Goal: Obtain resource: Obtain resource

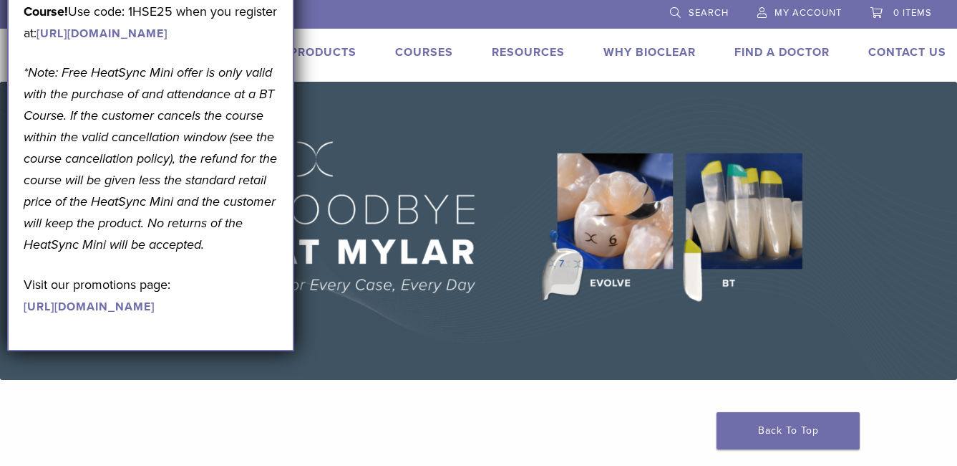
click at [622, 236] on img at bounding box center [478, 231] width 957 height 298
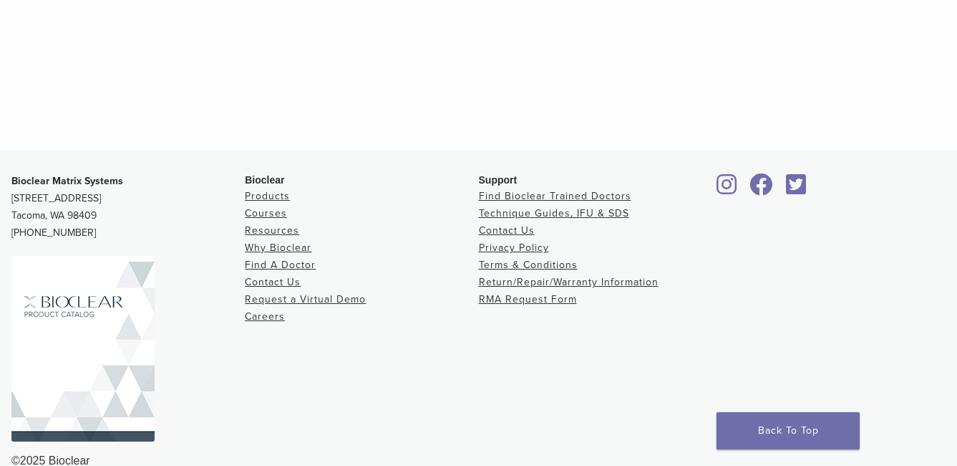
scroll to position [821, 0]
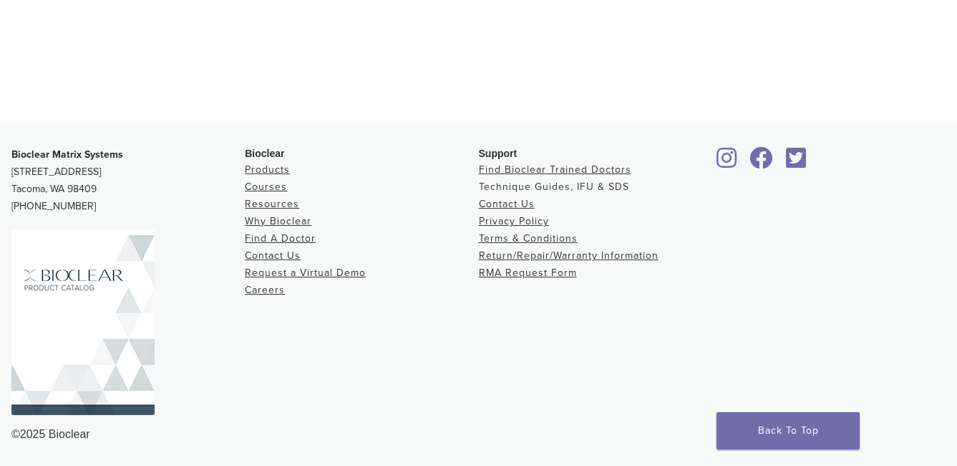
click at [551, 188] on link "Technique Guides, IFU & SDS" at bounding box center [554, 186] width 150 height 12
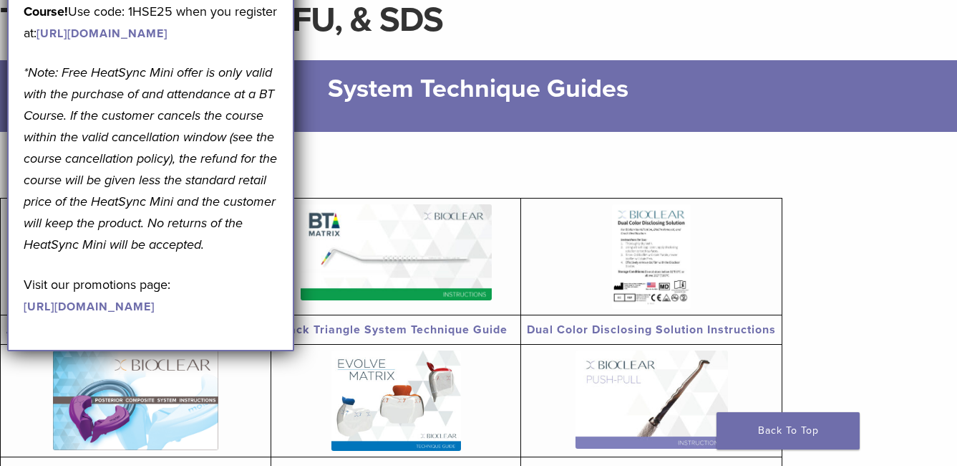
scroll to position [143, 0]
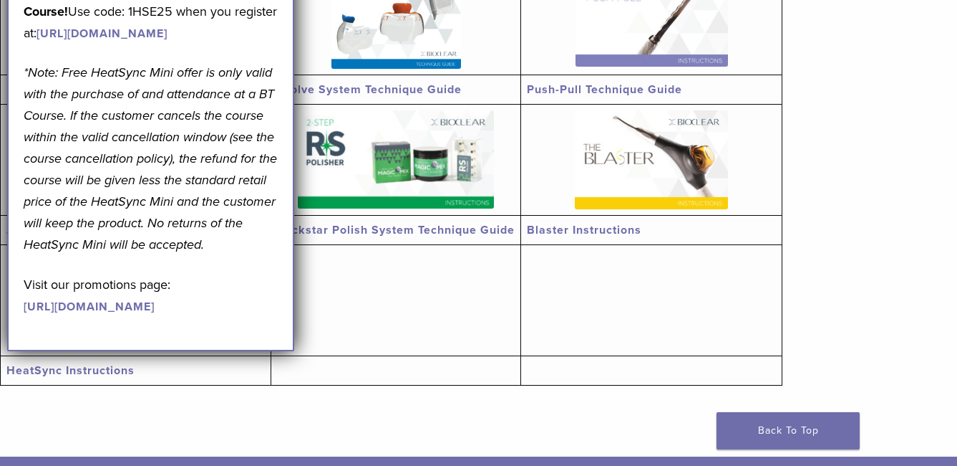
scroll to position [581, 0]
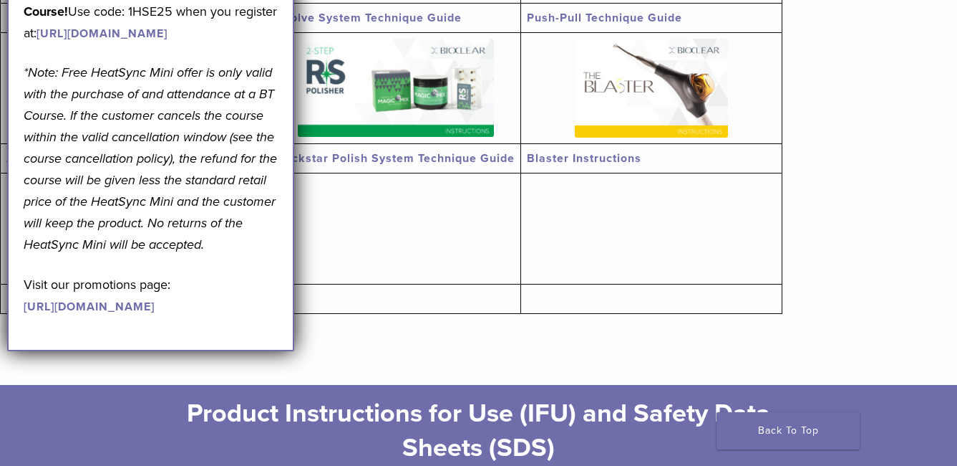
click at [861, 268] on section "Anterior System Technique Guide Black Triangle System Technique Guide Dual Colo…" at bounding box center [478, 31] width 957 height 707
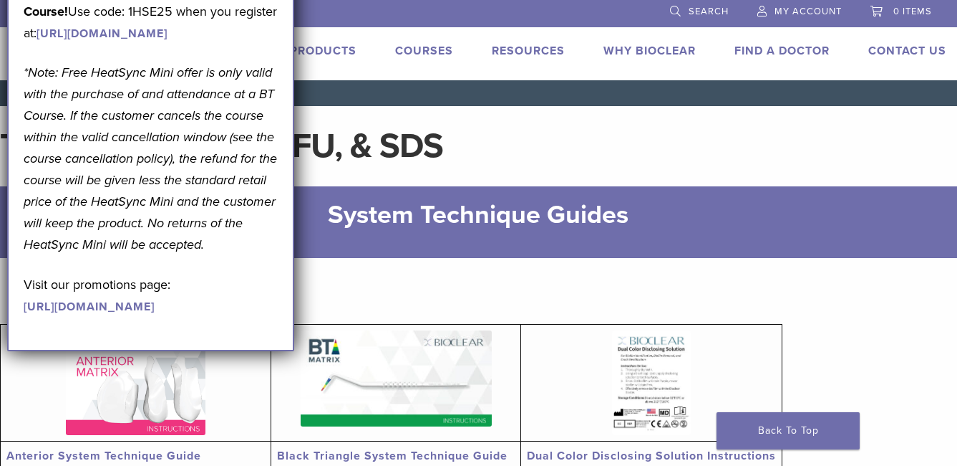
scroll to position [0, 0]
